Goal: Task Accomplishment & Management: Manage account settings

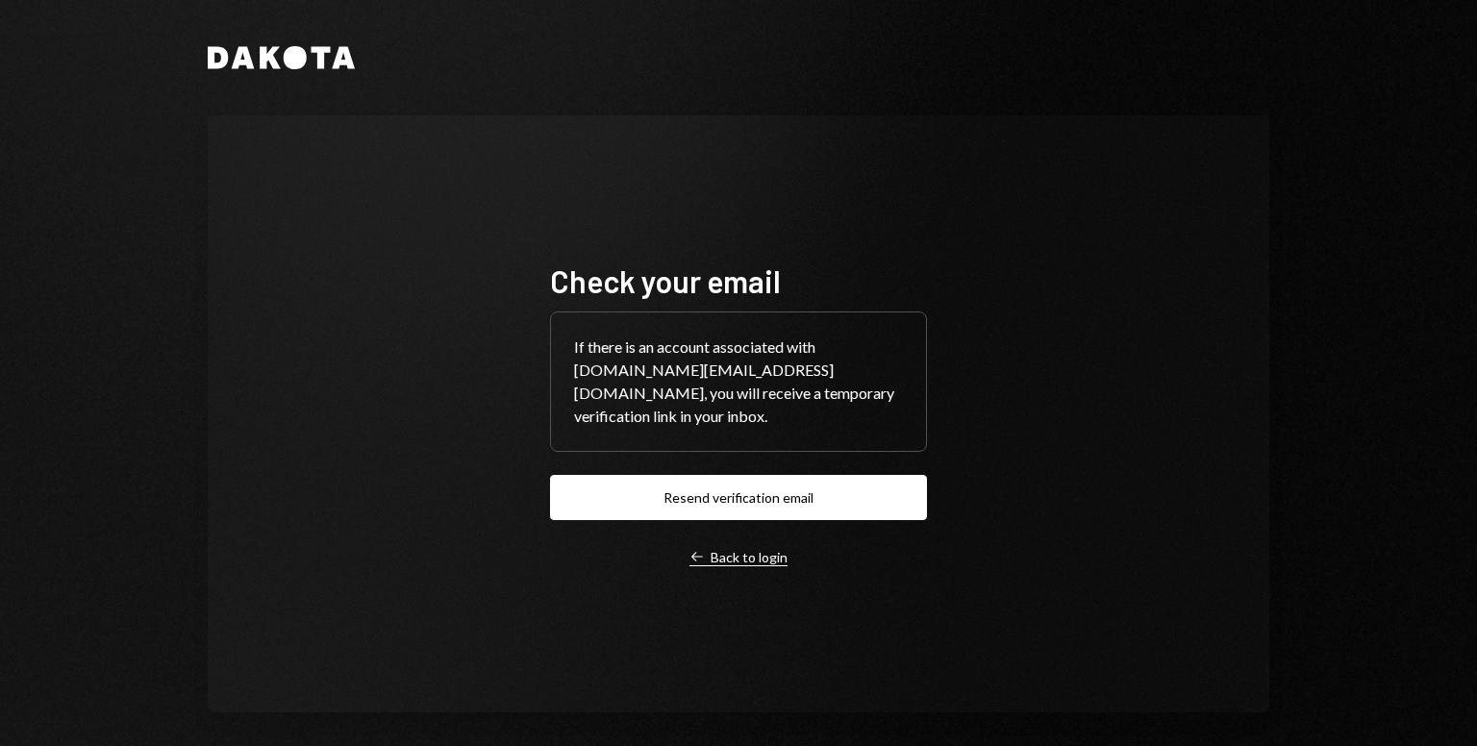
click at [732, 549] on div "Left Arrow Back to login" at bounding box center [738, 557] width 98 height 17
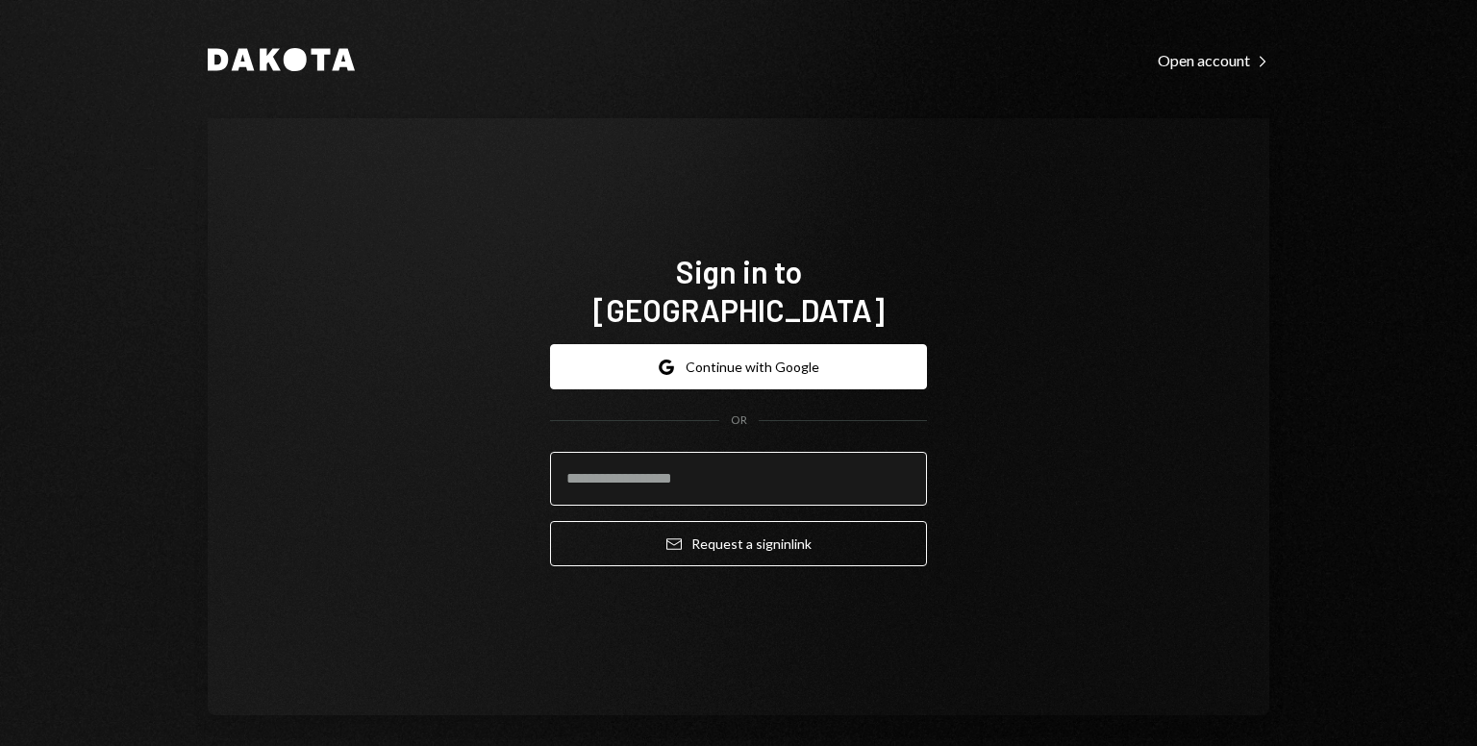
click at [647, 453] on input "email" at bounding box center [738, 479] width 377 height 54
type input "**********"
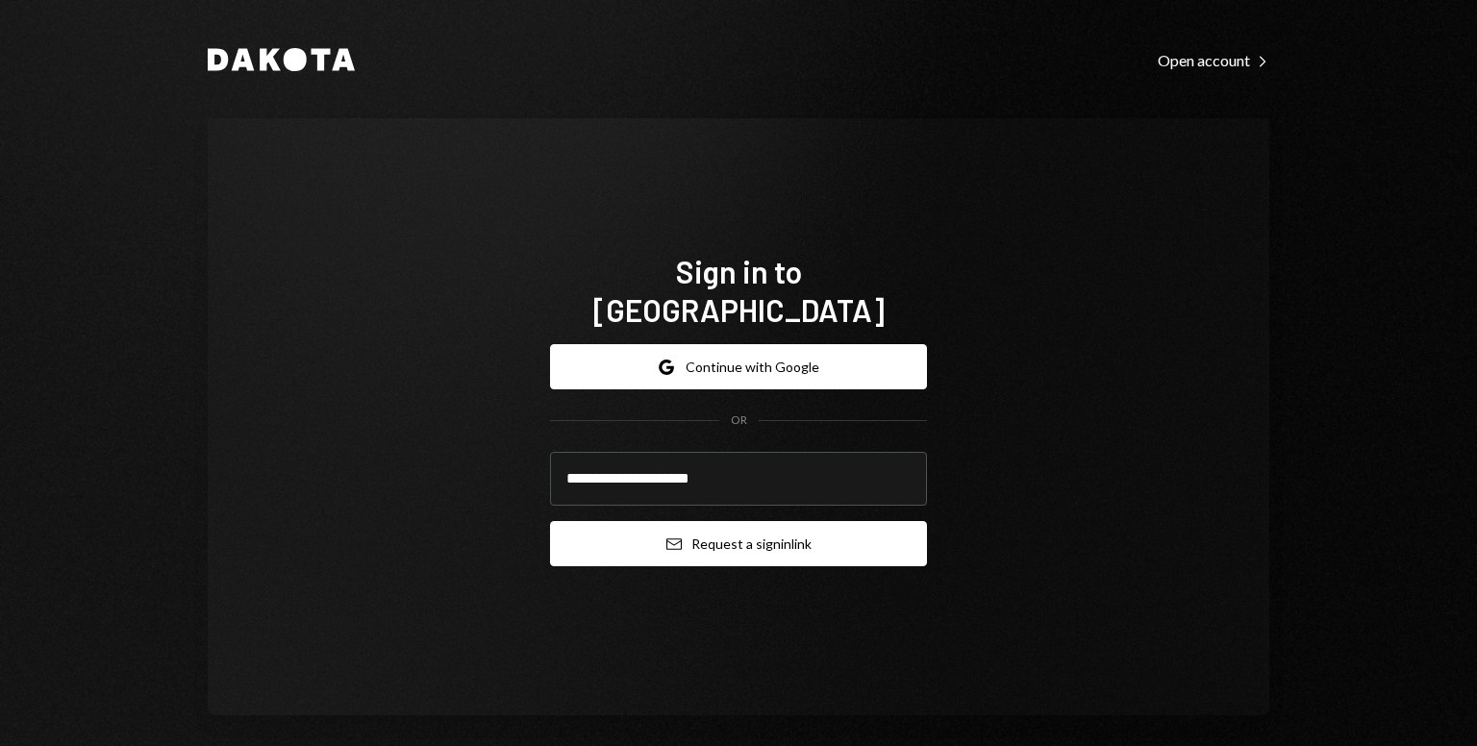
click at [676, 524] on button "Email Request a sign in link" at bounding box center [738, 543] width 377 height 45
